Goal: Navigation & Orientation: Find specific page/section

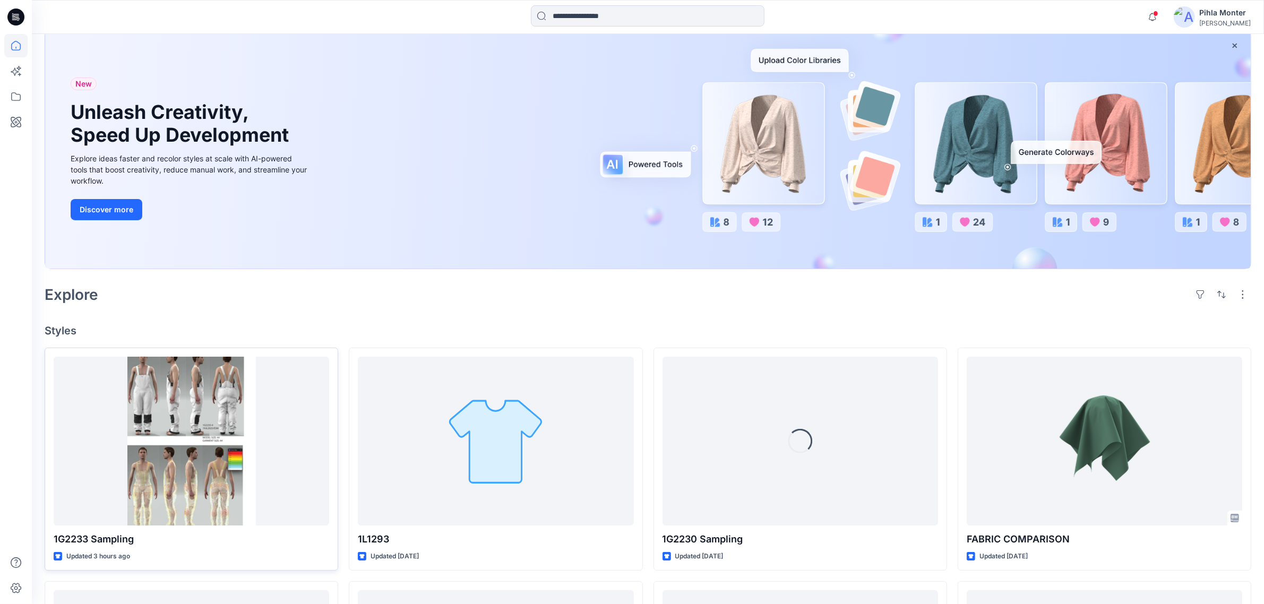
scroll to position [66, 0]
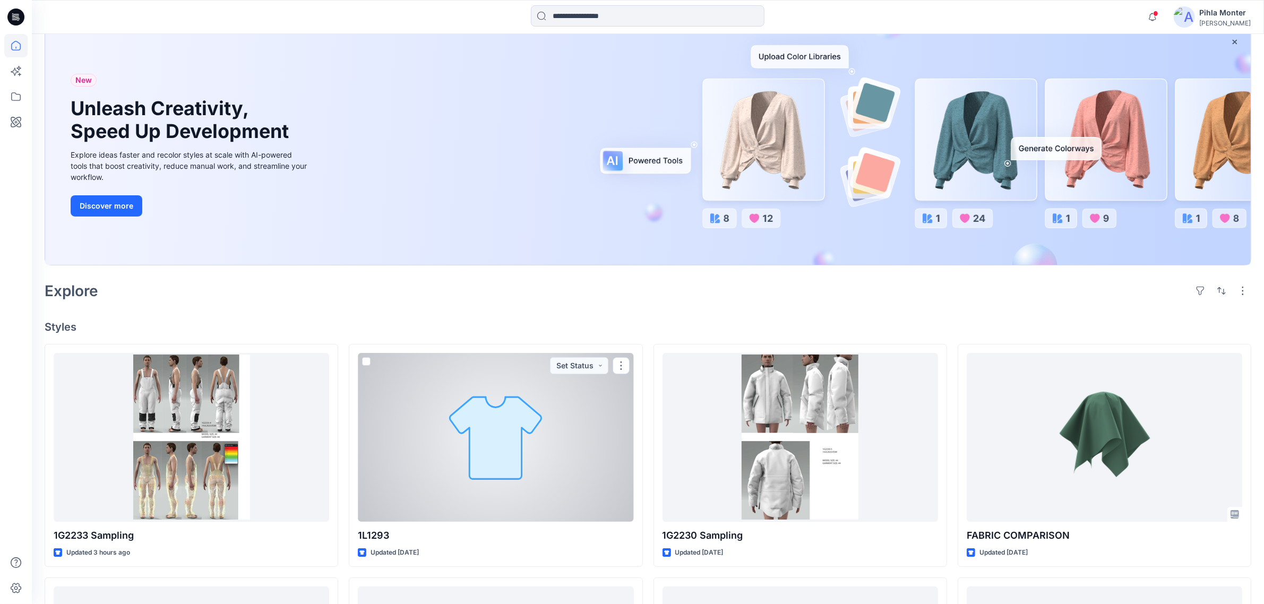
drag, startPoint x: 520, startPoint y: 428, endPoint x: 530, endPoint y: 422, distance: 10.9
click at [520, 428] on div at bounding box center [496, 437] width 276 height 169
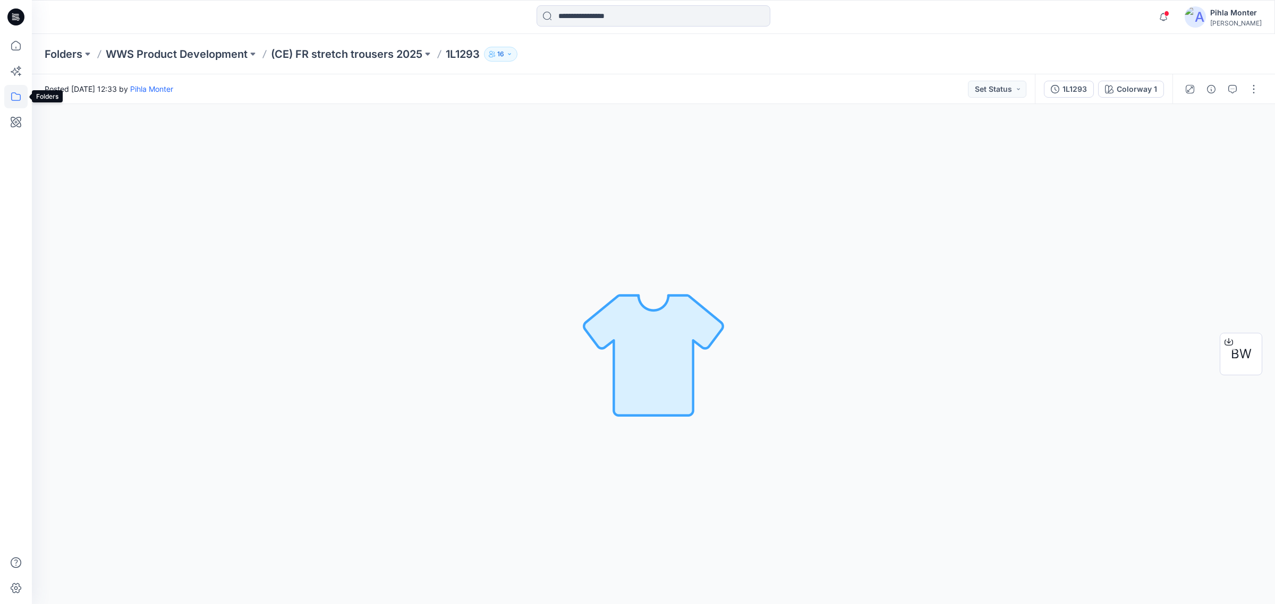
click at [19, 87] on icon at bounding box center [15, 96] width 23 height 23
click at [42, 78] on div at bounding box center [100, 82] width 121 height 21
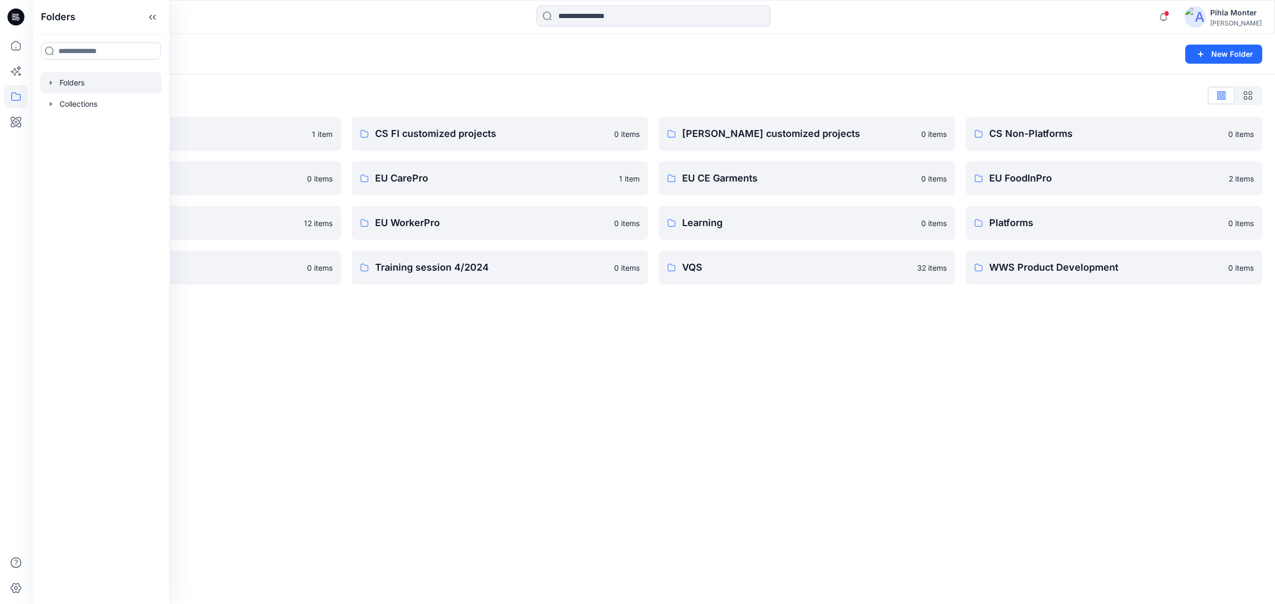
click at [319, 71] on div "Folders New Folder" at bounding box center [653, 54] width 1243 height 40
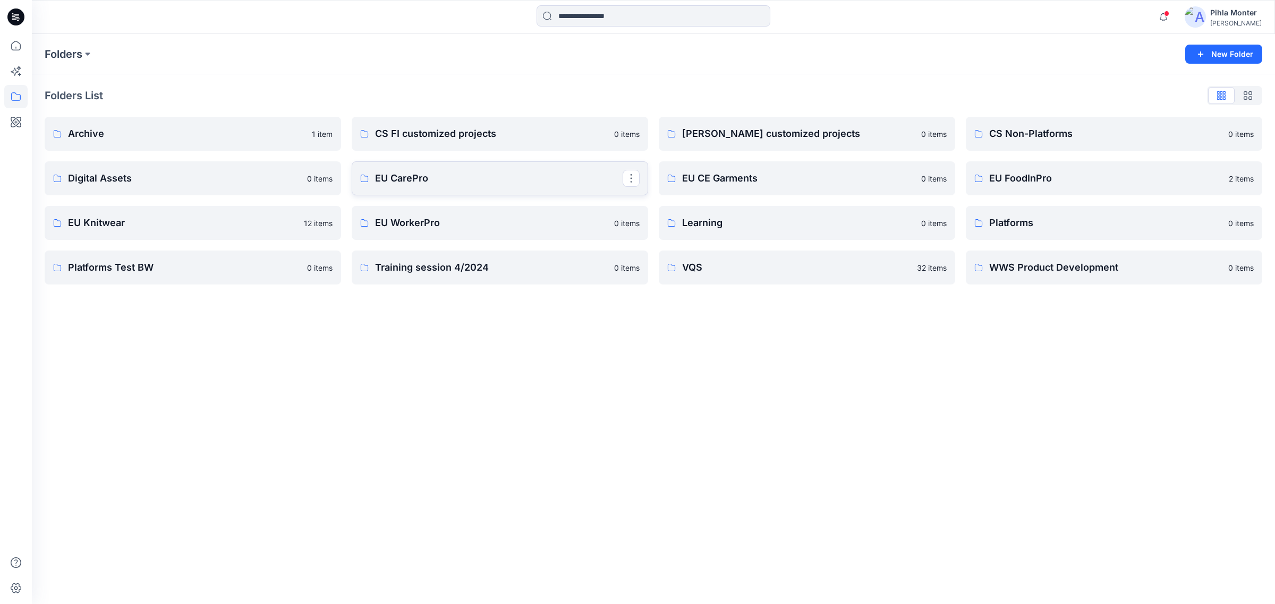
click at [397, 163] on link "EU CarePro" at bounding box center [500, 178] width 296 height 34
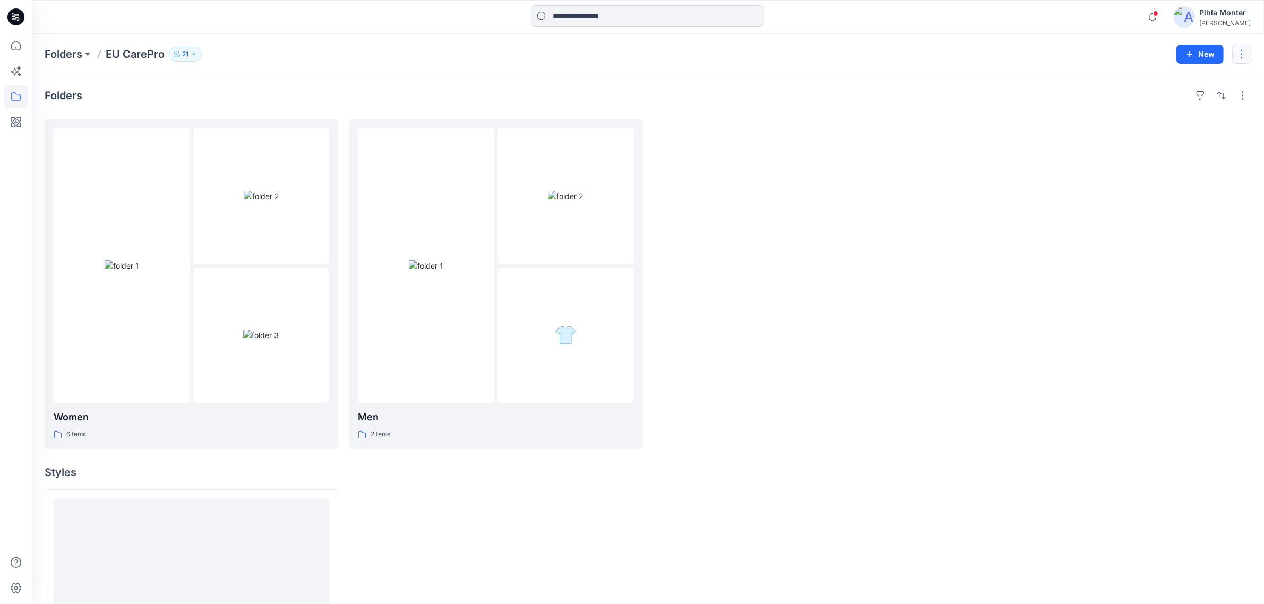
click at [1245, 59] on button "button" at bounding box center [1242, 54] width 19 height 19
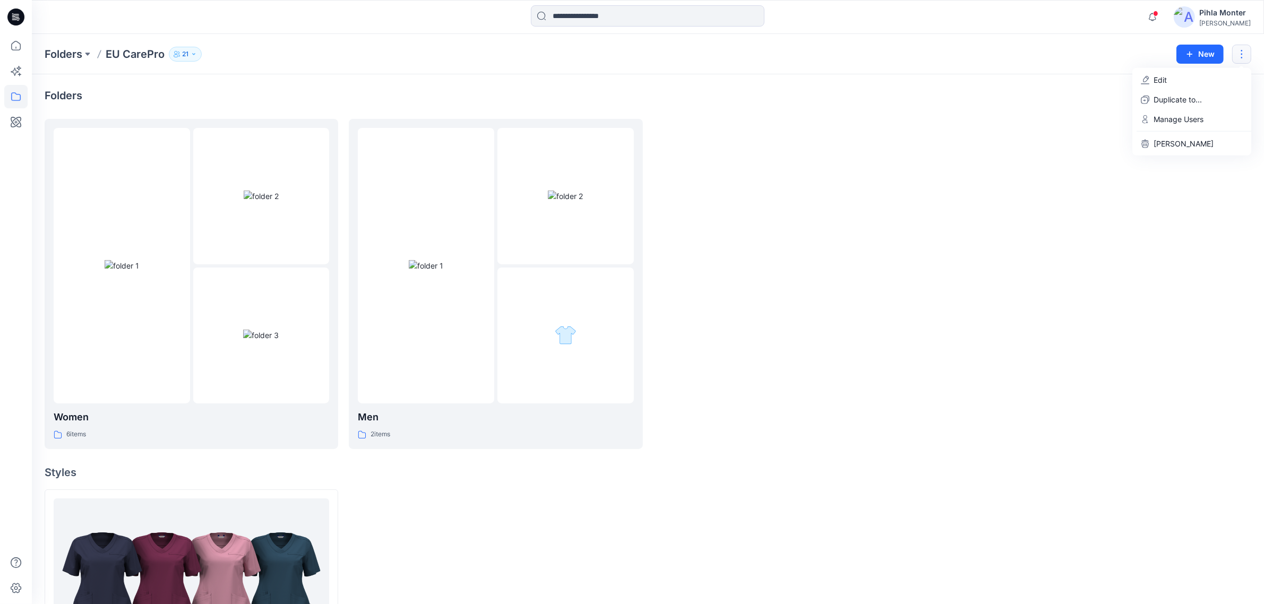
click at [948, 149] on div "Women 6 items Men 2 items" at bounding box center [648, 284] width 1207 height 330
click at [56, 56] on p "Folders" at bounding box center [64, 54] width 38 height 15
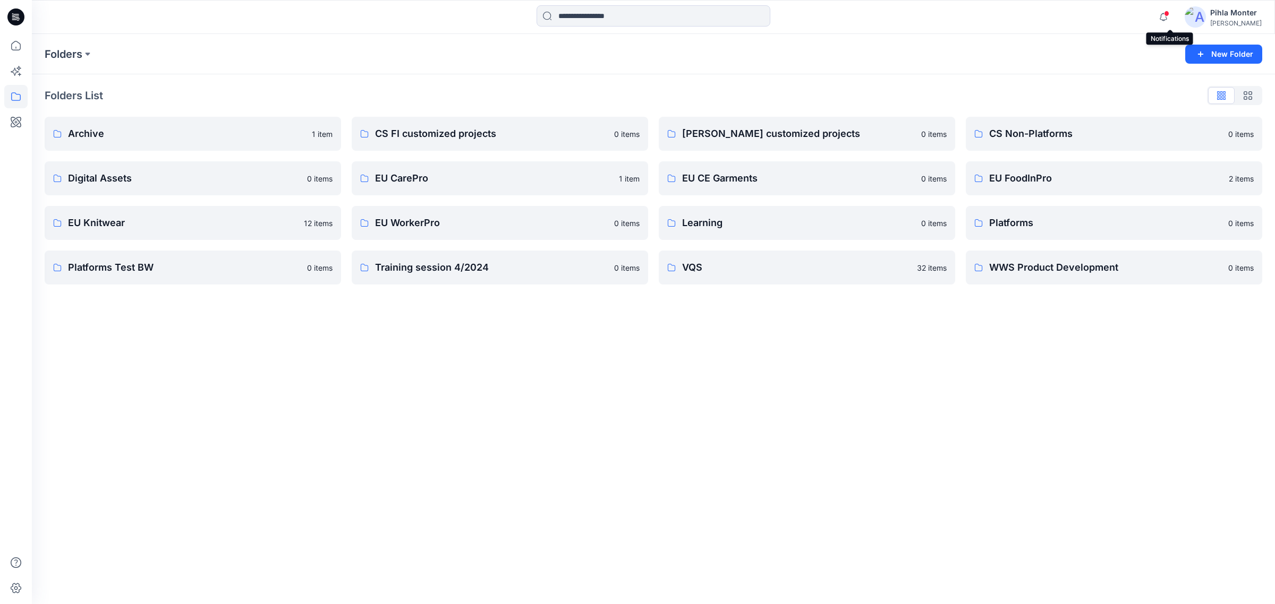
click at [1169, 14] on span at bounding box center [1166, 14] width 5 height 6
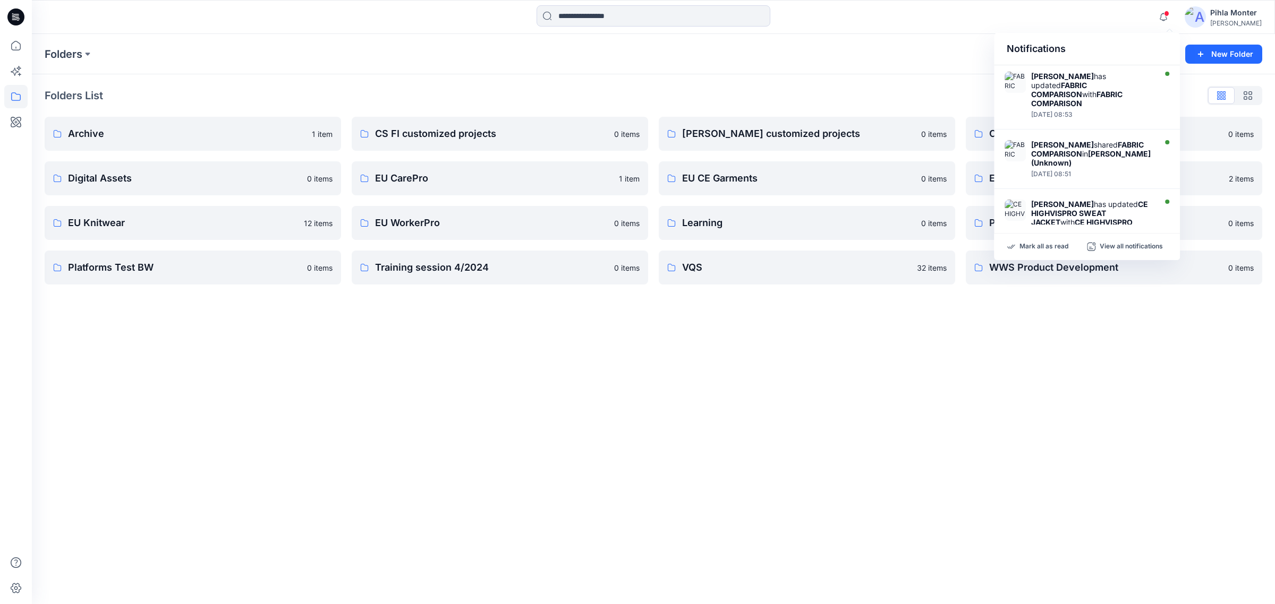
click at [997, 19] on div "Notifications [PERSON_NAME] has updated FABRIC COMPARISON with FABRIC COMPARISO…" at bounding box center [653, 16] width 1242 height 23
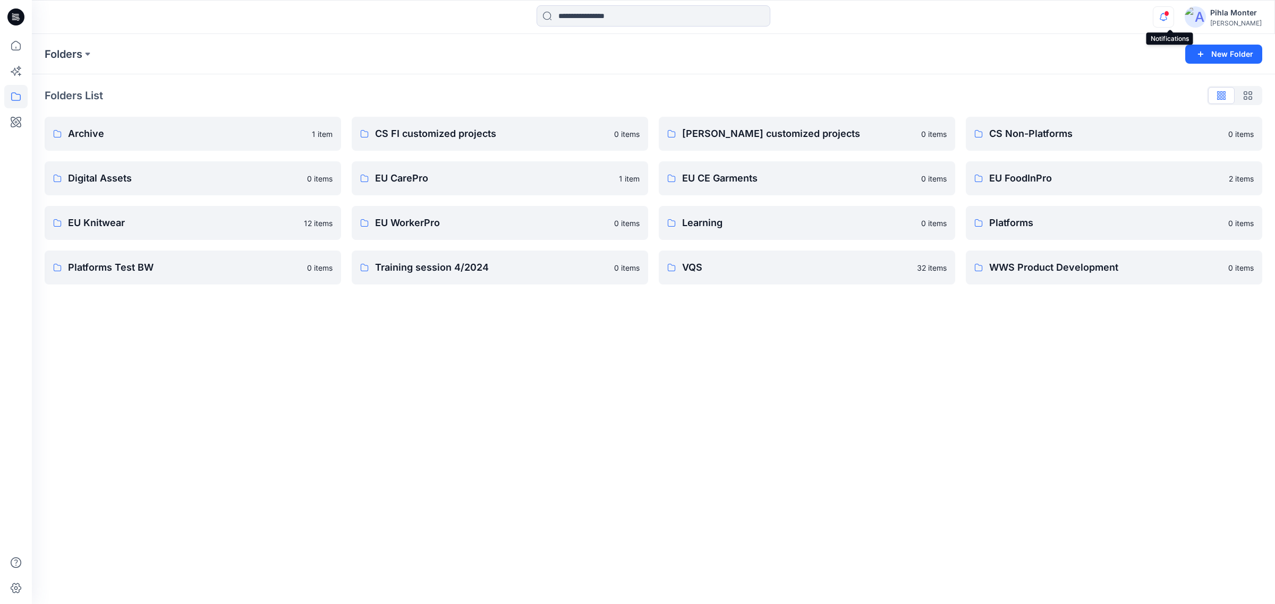
click at [1166, 13] on icon "button" at bounding box center [1163, 16] width 20 height 21
click at [970, 38] on div "Folders New Folder" at bounding box center [653, 54] width 1243 height 40
click at [72, 56] on p "Folders" at bounding box center [64, 54] width 38 height 15
click at [58, 56] on p "Folders" at bounding box center [64, 54] width 38 height 15
click at [268, 296] on div "Folders List Archive 1 item Digital Assets 0 items EU Knitwear 12 items Platfor…" at bounding box center [653, 185] width 1243 height 223
